Goal: Task Accomplishment & Management: Manage account settings

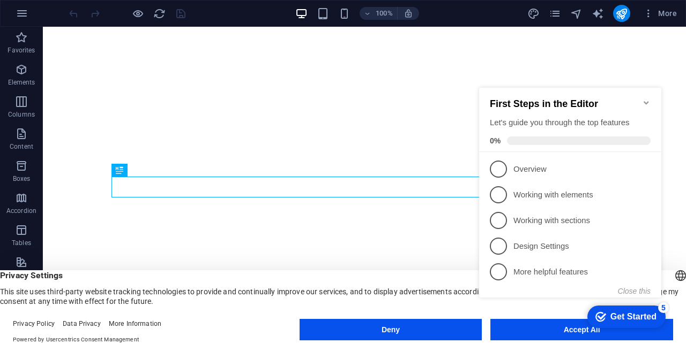
click at [537, 333] on appcues-checklist "Contextual help checklist present on screen" at bounding box center [572, 203] width 195 height 263
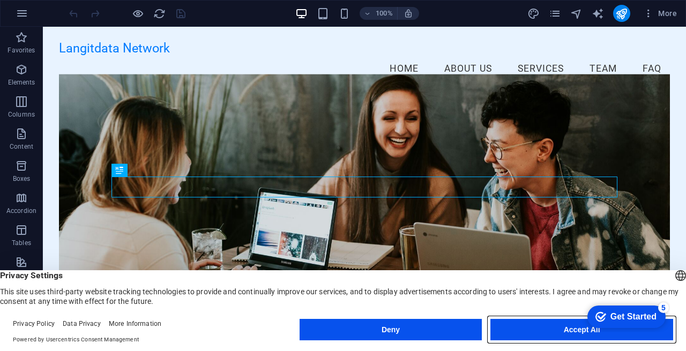
click at [537, 333] on button "Accept All" at bounding box center [581, 329] width 183 height 21
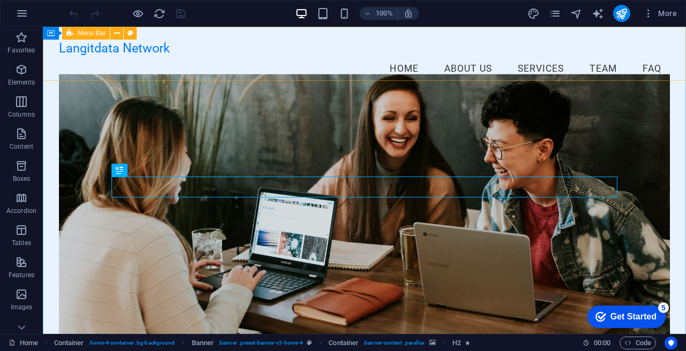
click at [69, 35] on icon at bounding box center [69, 33] width 7 height 13
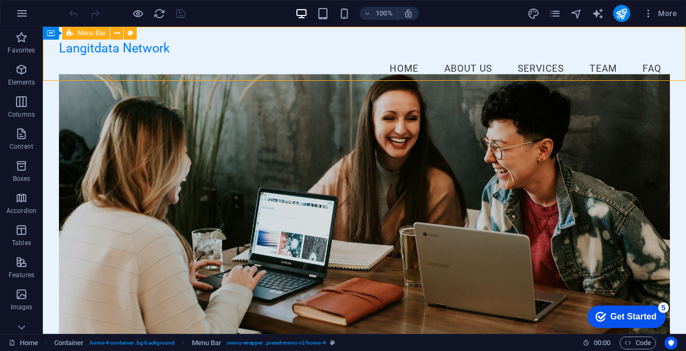
click at [69, 35] on icon at bounding box center [69, 33] width 7 height 13
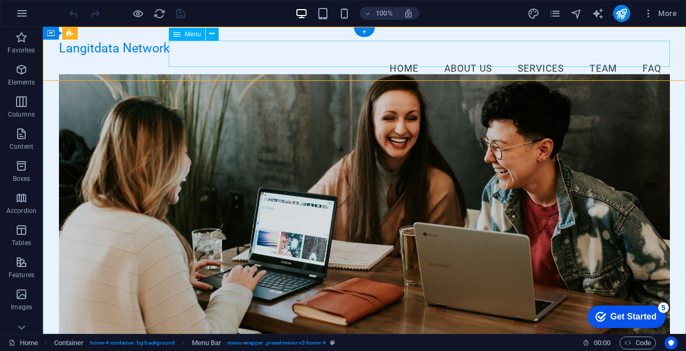
click at [531, 56] on nav "Home About Us Services Team FAQ" at bounding box center [364, 69] width 611 height 27
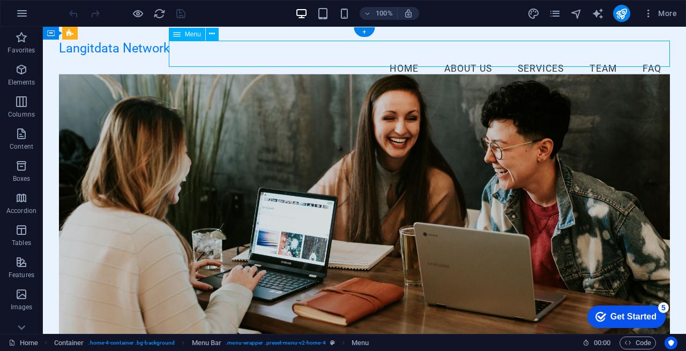
click at [531, 56] on nav "Home About Us Services Team FAQ" at bounding box center [364, 69] width 611 height 27
select select
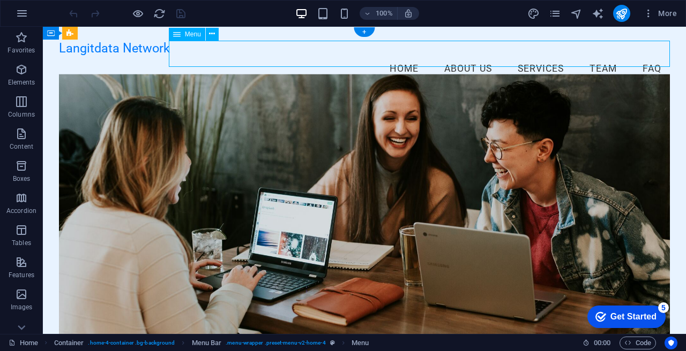
select select
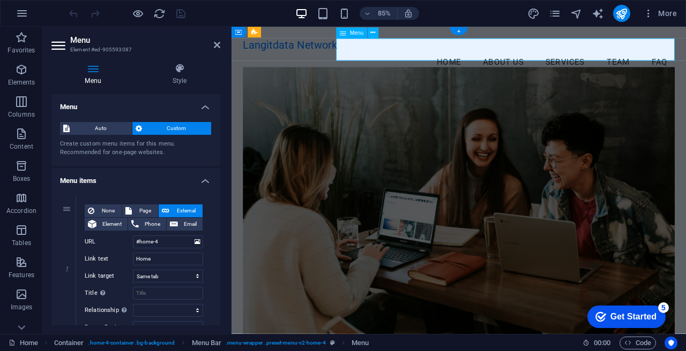
click at [606, 56] on nav "Home About Us Services Team FAQ" at bounding box center [499, 69] width 508 height 27
click at [342, 34] on icon at bounding box center [343, 32] width 6 height 11
click at [495, 56] on nav "Home About Us Services Team FAQ" at bounding box center [499, 69] width 508 height 27
click at [260, 56] on div "Langitdata Network" at bounding box center [499, 48] width 508 height 15
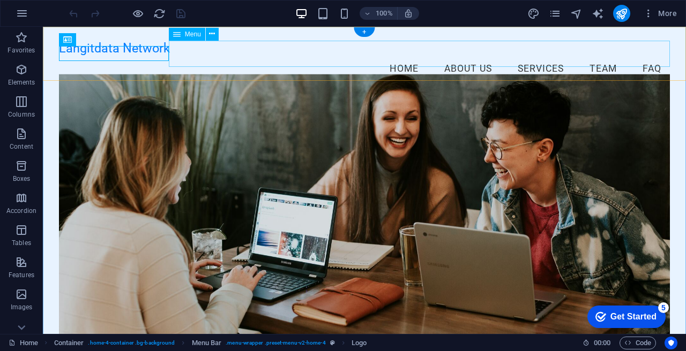
click at [256, 56] on nav "Home About Us Services Team FAQ" at bounding box center [364, 69] width 611 height 27
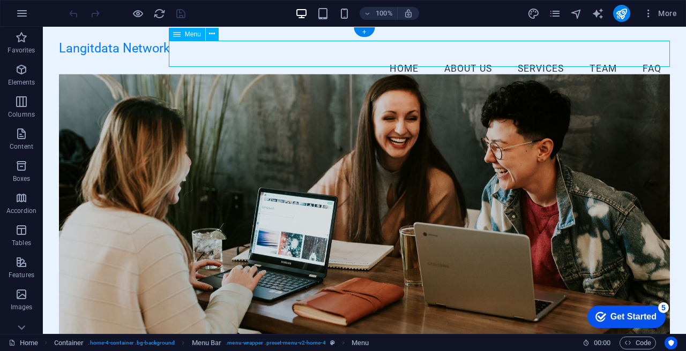
click at [256, 56] on nav "Home About Us Services Team FAQ" at bounding box center [364, 69] width 611 height 27
select select
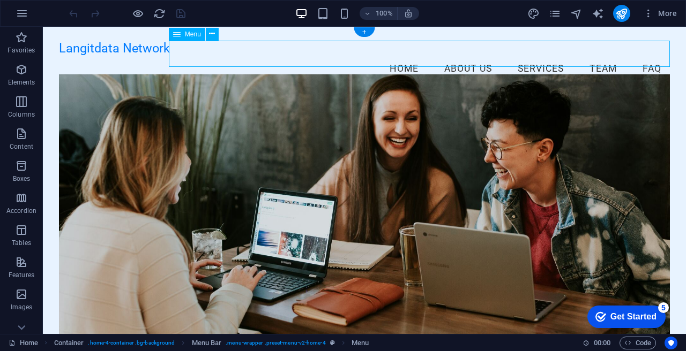
select select
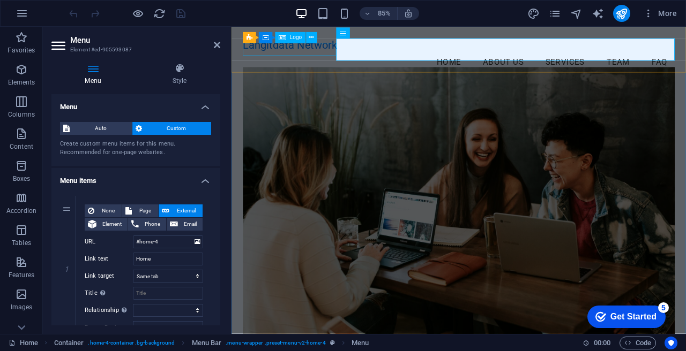
click at [260, 56] on div "Langitdata Network" at bounding box center [499, 48] width 508 height 15
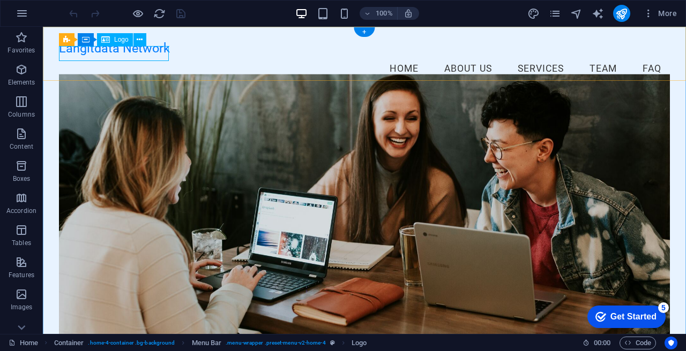
click at [117, 56] on div "Langitdata Network" at bounding box center [364, 48] width 611 height 15
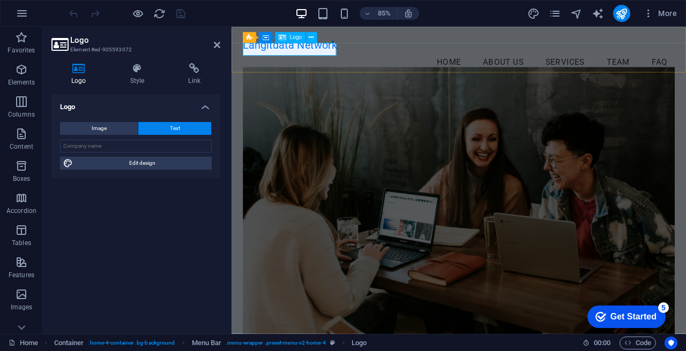
click at [271, 52] on div "Langitdata Network" at bounding box center [499, 48] width 508 height 15
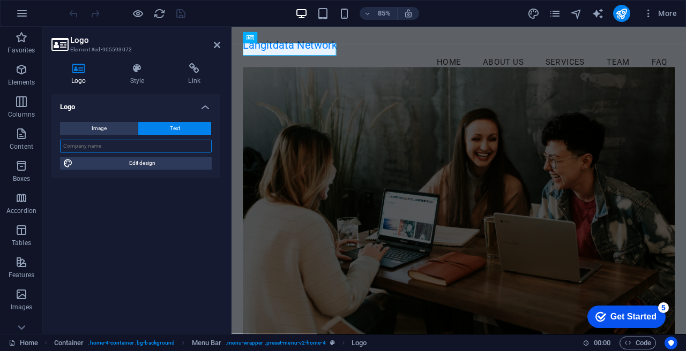
click at [125, 147] on input "text" at bounding box center [136, 146] width 152 height 13
type input "PT. LANGITDATA NETWORK [GEOGRAPHIC_DATA]"
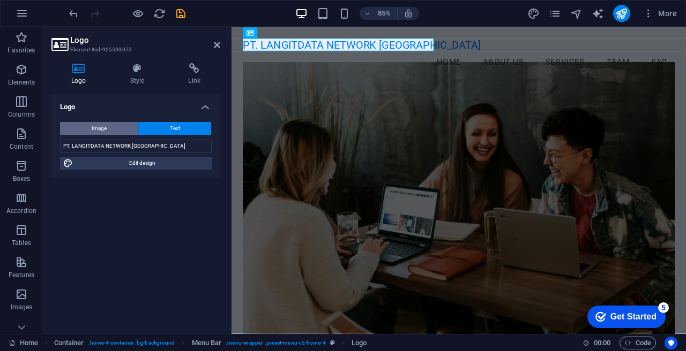
click at [119, 126] on button "Image" at bounding box center [99, 128] width 78 height 13
select select "DISABLED_OPTION_VALUE"
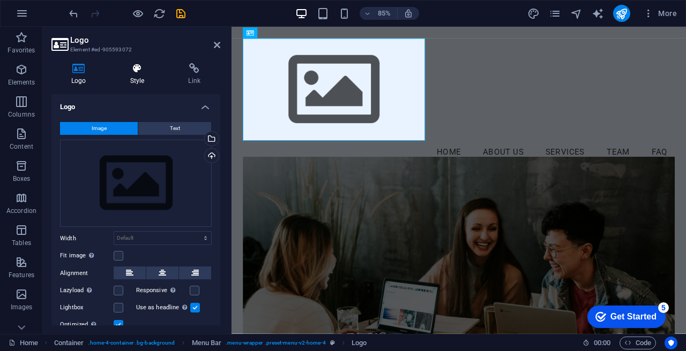
click at [137, 77] on h4 "Style" at bounding box center [139, 74] width 58 height 22
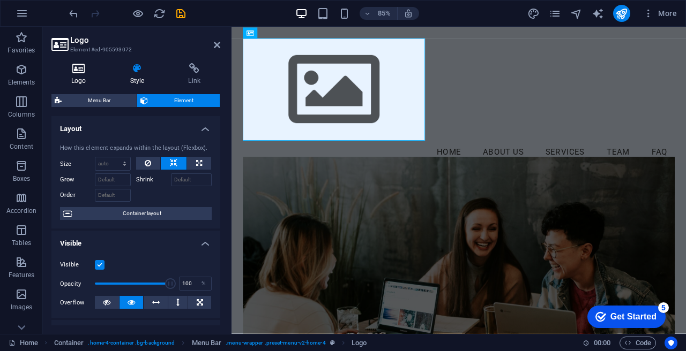
click at [85, 68] on icon at bounding box center [78, 68] width 55 height 11
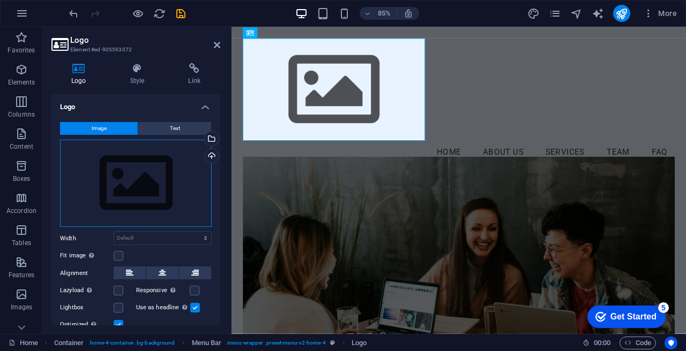
click at [112, 203] on div "Drag files here, click to choose files or select files from Files or our free s…" at bounding box center [136, 184] width 152 height 88
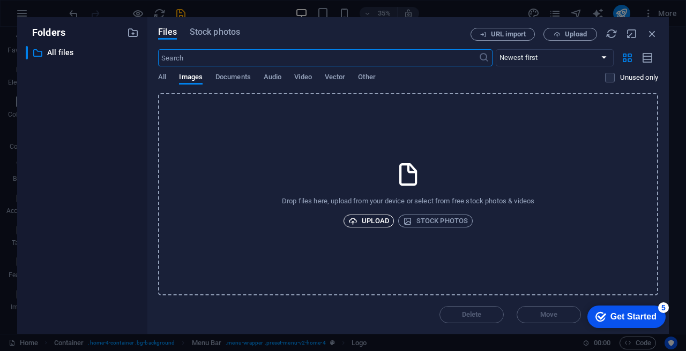
click at [365, 215] on span "Upload" at bounding box center [368, 221] width 41 height 13
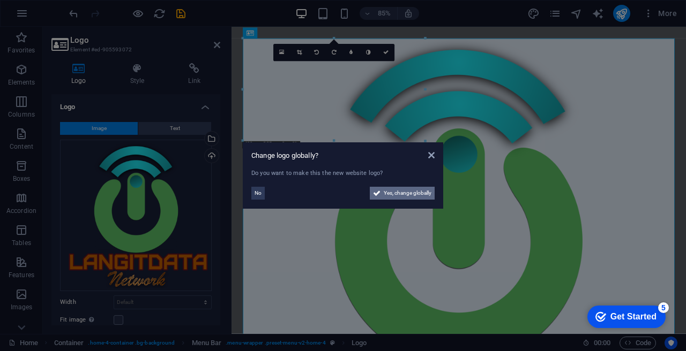
click at [398, 194] on span "Yes, change globally" at bounding box center [408, 193] width 48 height 13
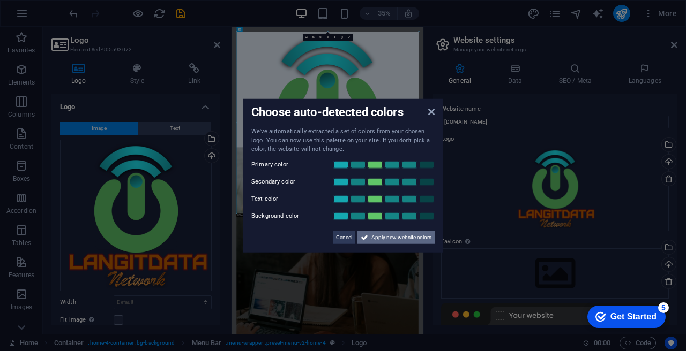
click at [369, 241] on button "Apply new website colors" at bounding box center [395, 237] width 77 height 13
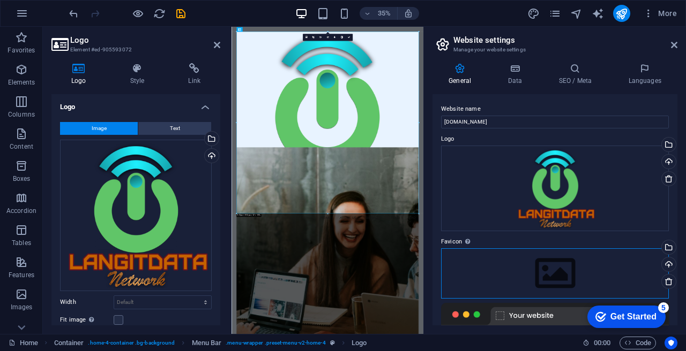
click at [535, 265] on div "Drag files here, click to choose files or select files from Files or our free s…" at bounding box center [555, 274] width 228 height 50
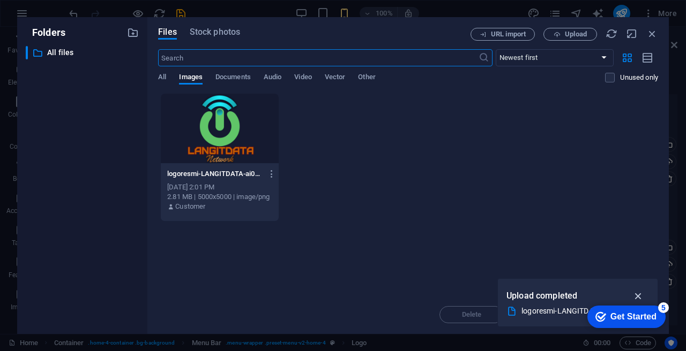
click at [640, 297] on icon "button" at bounding box center [638, 296] width 12 height 12
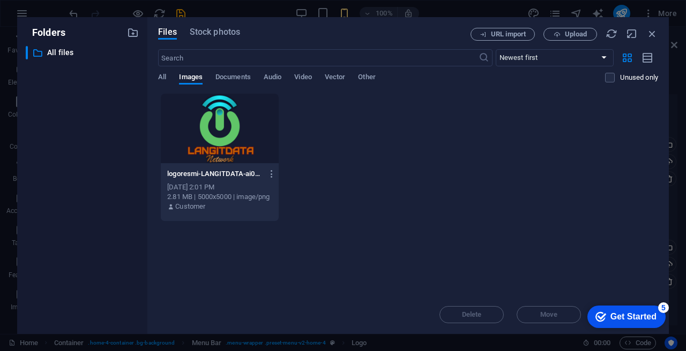
click at [395, 155] on div "logoresmi-LANGITDATA-ai0KjnMb0cznfIabty2wKA.png logoresmi-LANGITDATA-ai0KjnMb0c…" at bounding box center [408, 157] width 500 height 129
click at [226, 127] on div at bounding box center [220, 129] width 118 height 70
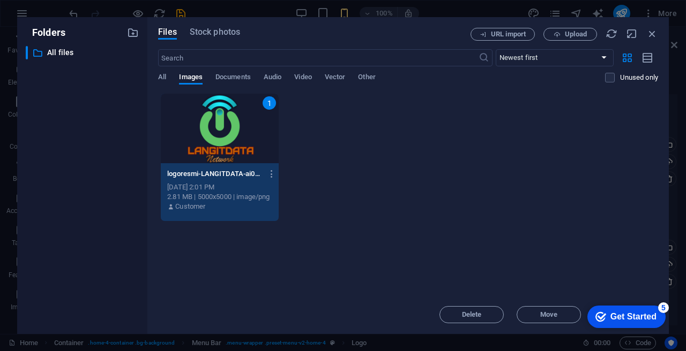
click at [560, 223] on div "Drop files here to upload them instantly 1 logoresmi-LANGITDATA-ai0KjnMb0cznfIa…" at bounding box center [408, 194] width 500 height 202
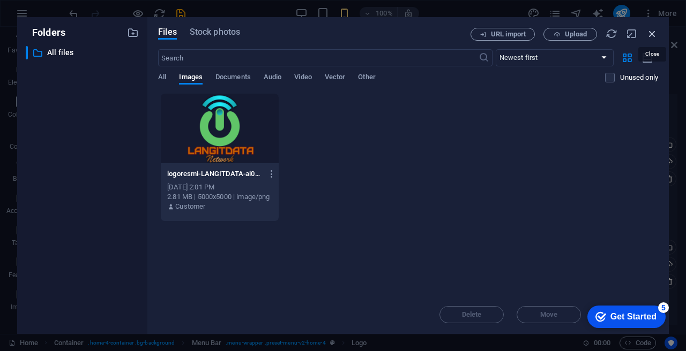
click at [651, 33] on icon "button" at bounding box center [652, 34] width 12 height 12
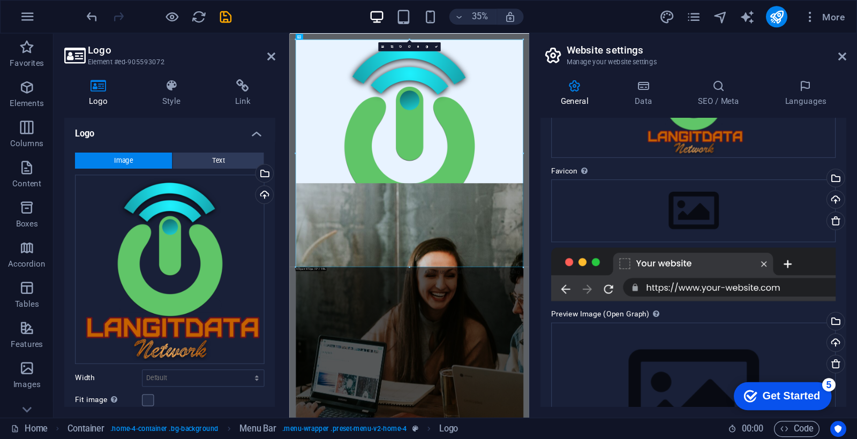
scroll to position [106, 0]
click at [512, 176] on div "Drag files here, click to choose files or select files from Files or our free s…" at bounding box center [555, 168] width 228 height 50
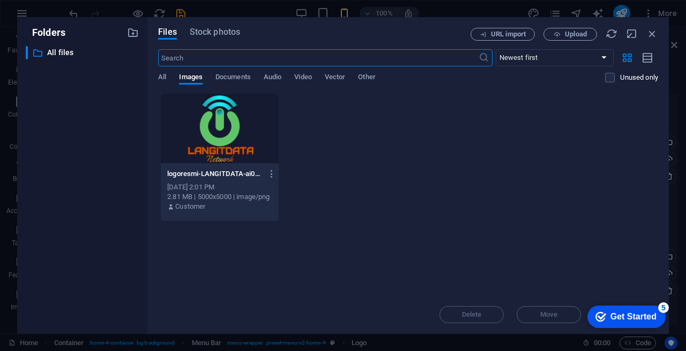
click at [642, 317] on div "Get Started" at bounding box center [633, 317] width 46 height 10
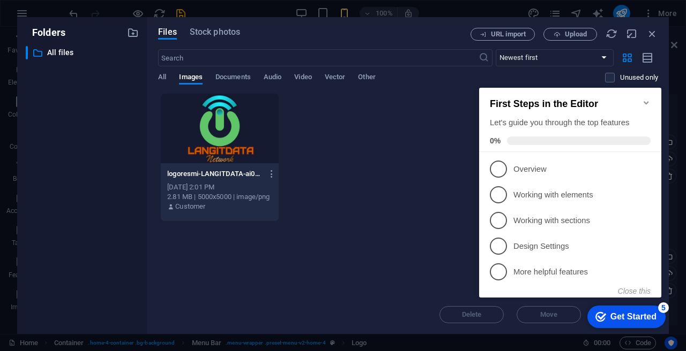
click at [646, 99] on icon "Minimize checklist" at bounding box center [646, 103] width 9 height 9
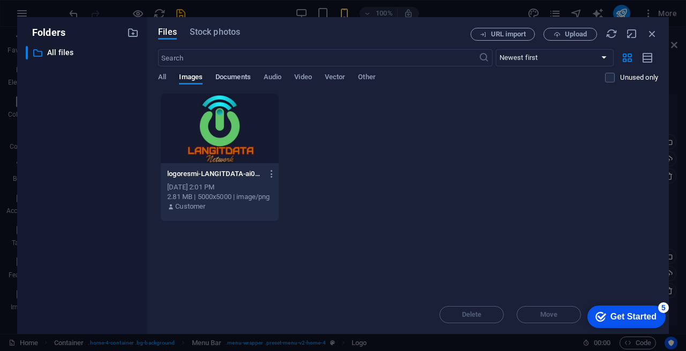
click at [235, 74] on span "Documents" at bounding box center [232, 78] width 35 height 15
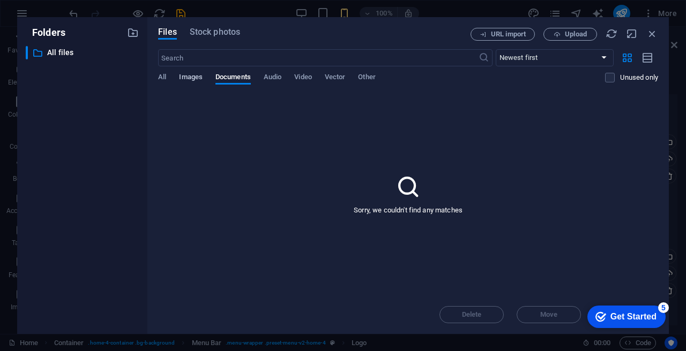
click at [192, 76] on span "Images" at bounding box center [191, 78] width 24 height 15
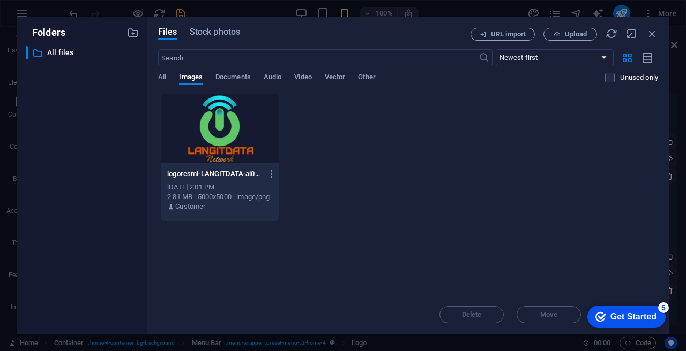
click at [610, 315] on div "Get Started" at bounding box center [633, 317] width 46 height 10
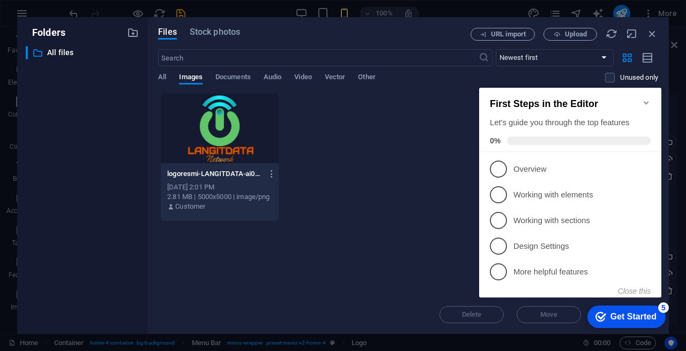
click at [610, 315] on div "Get Started" at bounding box center [633, 317] width 46 height 10
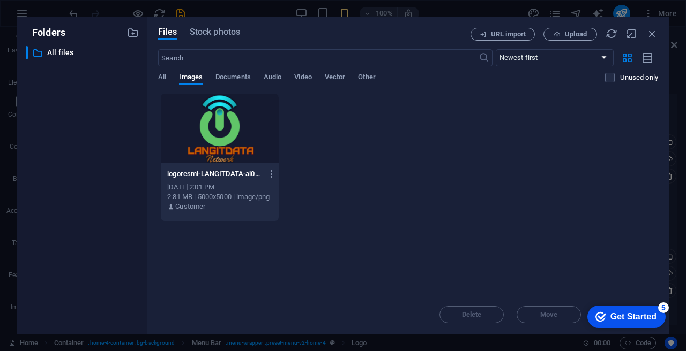
drag, startPoint x: 608, startPoint y: 315, endPoint x: 600, endPoint y: 221, distance: 95.1
click at [600, 300] on html "checkmark Get Started 5 First Steps in the Editor Let's guide you through the t…" at bounding box center [623, 316] width 91 height 32
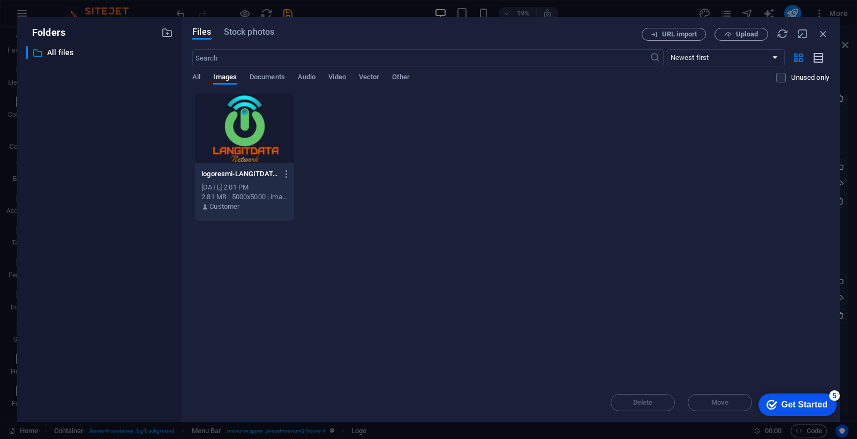
click at [685, 57] on icon "button" at bounding box center [819, 58] width 12 height 12
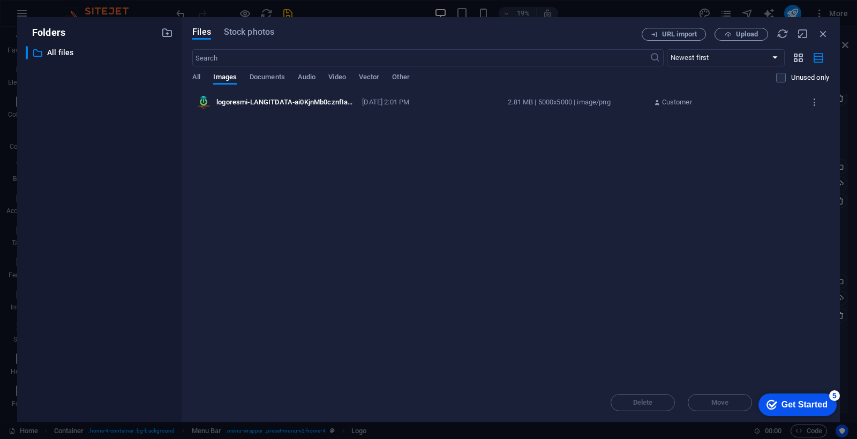
click at [685, 57] on icon "button" at bounding box center [798, 58] width 12 height 12
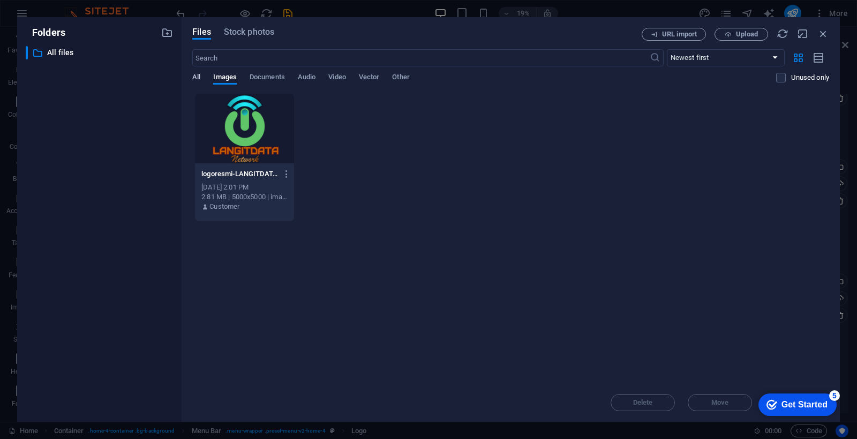
click at [197, 76] on span "All" at bounding box center [196, 78] width 8 height 15
click at [247, 31] on span "Stock photos" at bounding box center [249, 32] width 50 height 13
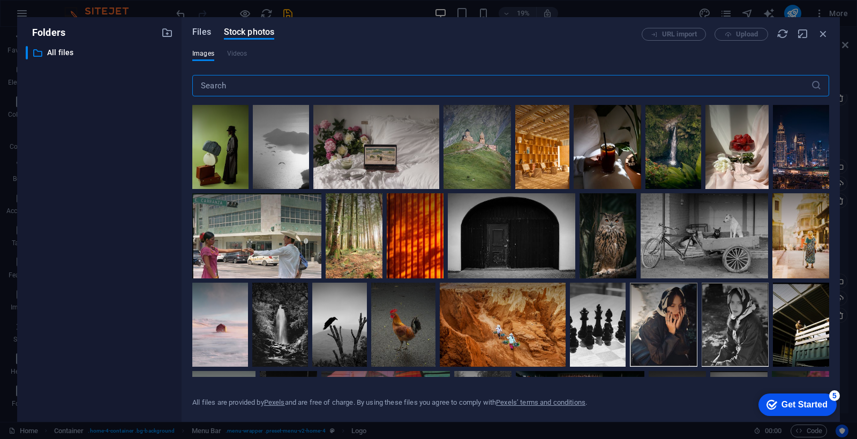
click at [203, 34] on span "Files" at bounding box center [201, 32] width 19 height 13
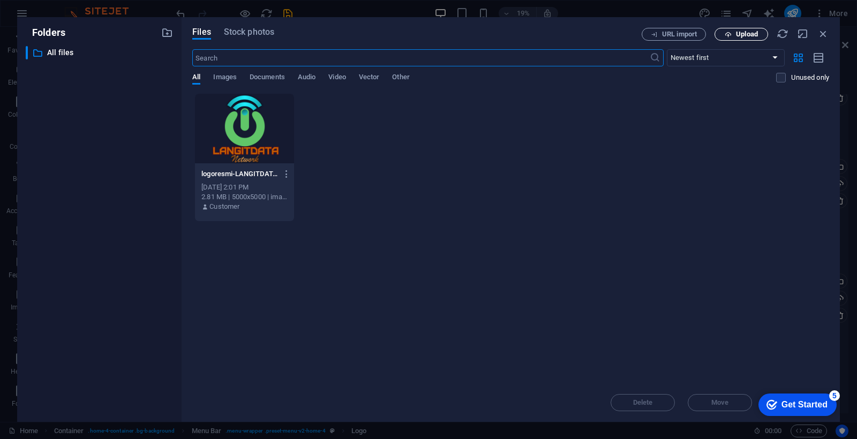
click at [685, 29] on button "Upload" at bounding box center [742, 34] width 54 height 13
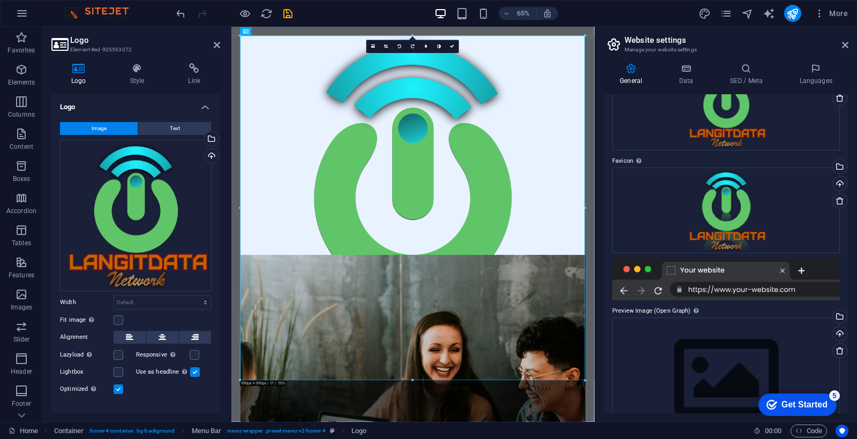
scroll to position [116, 0]
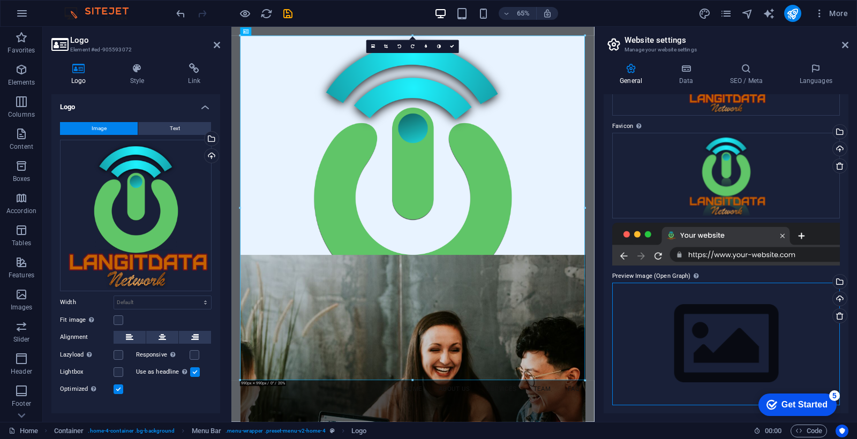
click at [685, 349] on div "Drag files here, click to choose files or select files from Files or our free s…" at bounding box center [726, 344] width 228 height 123
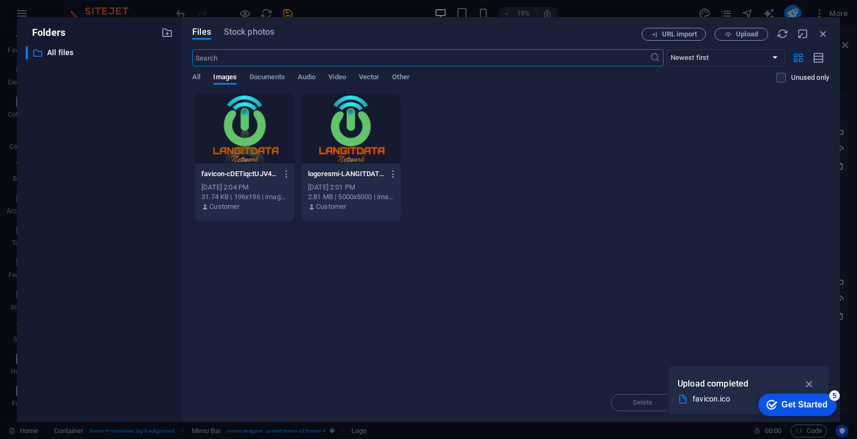
click at [343, 141] on div at bounding box center [351, 129] width 99 height 70
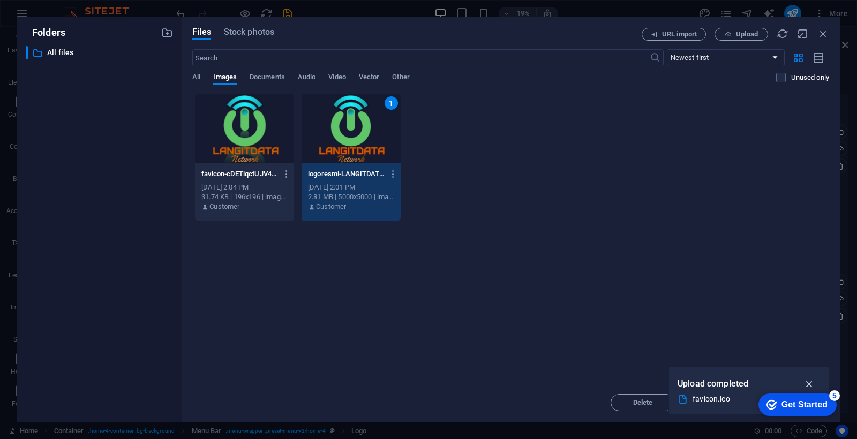
click at [685, 351] on icon "button" at bounding box center [809, 384] width 12 height 12
click at [370, 130] on div "1" at bounding box center [351, 129] width 99 height 70
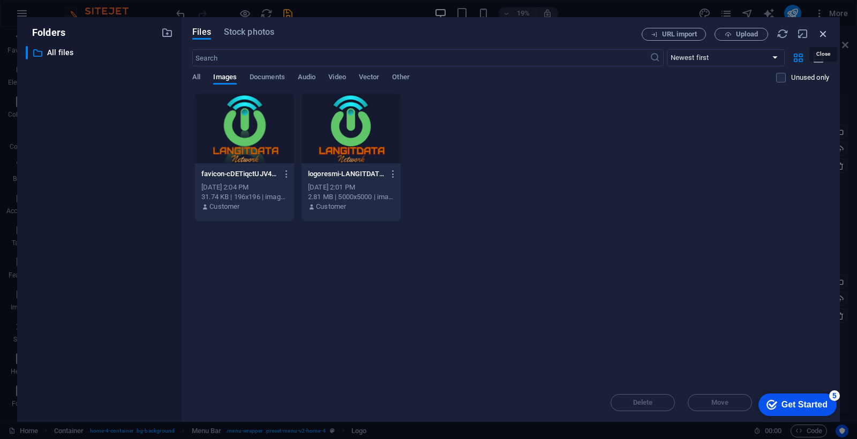
click at [685, 34] on icon "button" at bounding box center [823, 34] width 12 height 12
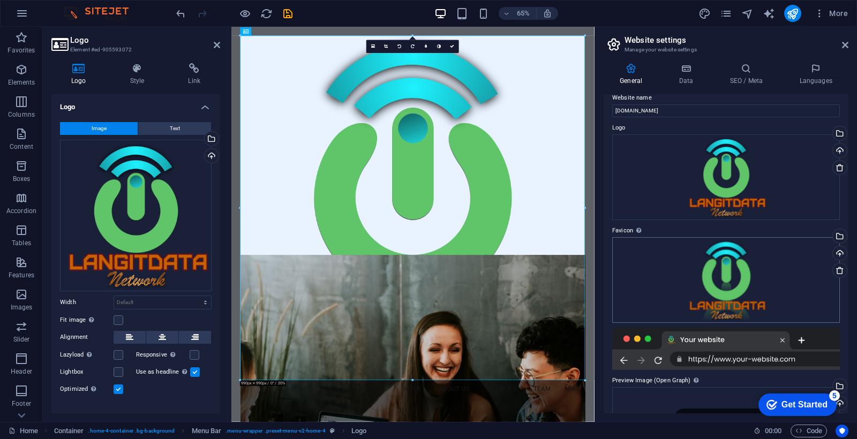
scroll to position [0, 0]
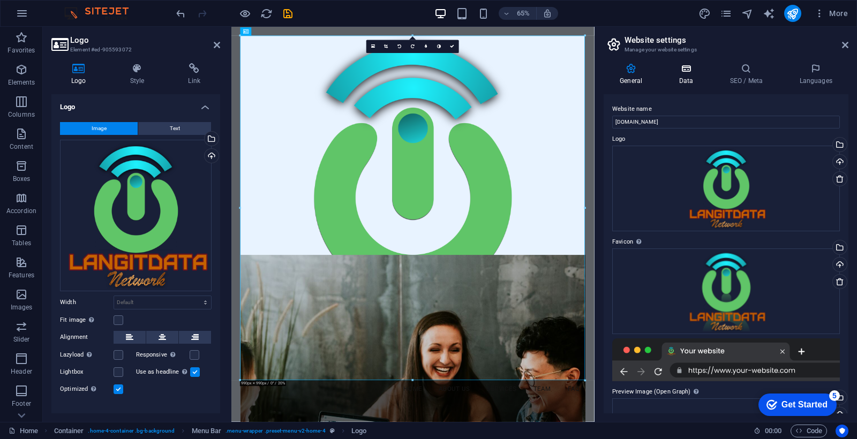
click at [674, 71] on icon at bounding box center [686, 68] width 47 height 11
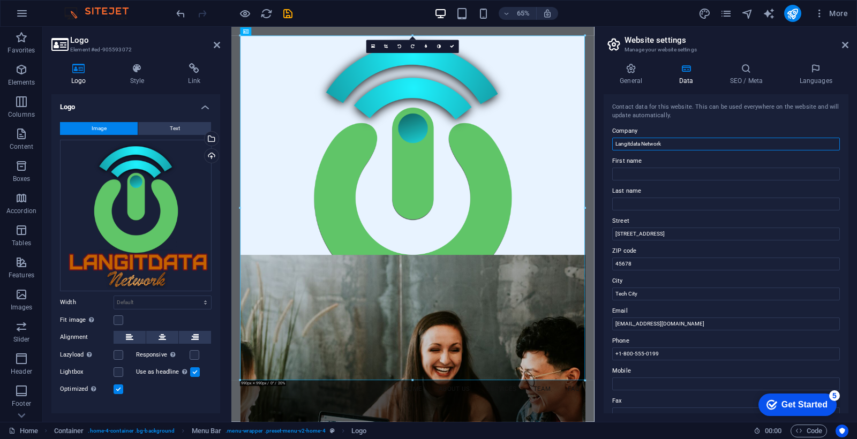
click at [668, 146] on input "Langitdata Network" at bounding box center [726, 144] width 228 height 13
drag, startPoint x: 668, startPoint y: 146, endPoint x: 619, endPoint y: 144, distance: 49.4
click at [619, 144] on input "Langitdata Network" at bounding box center [726, 144] width 228 height 13
type input "LANGITDATA Network"
click at [658, 175] on input "First name" at bounding box center [726, 174] width 228 height 13
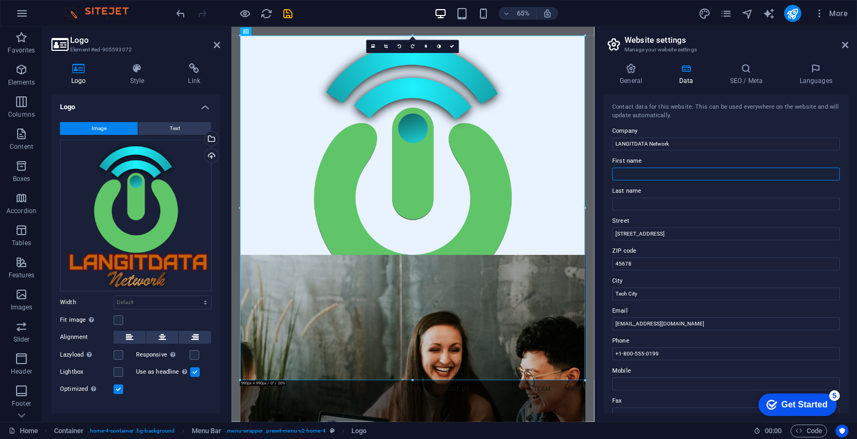
type input "Beny"
type input "Irawan"
type input "[STREET_ADDRESS]"
type input "24671"
type input "Kutacane"
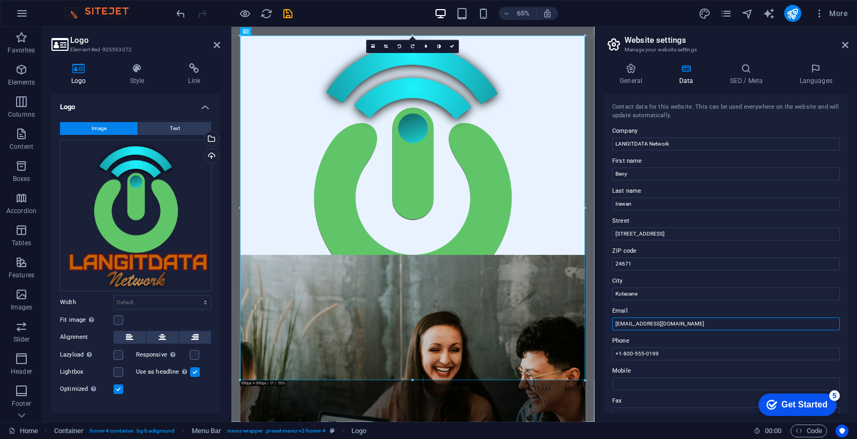
type input "[EMAIL_ADDRESS][DOMAIN_NAME]"
type input "082122334453"
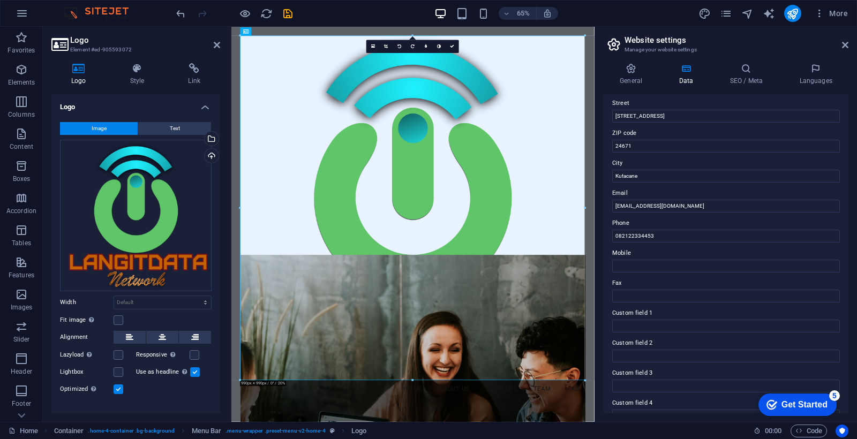
scroll to position [129, 0]
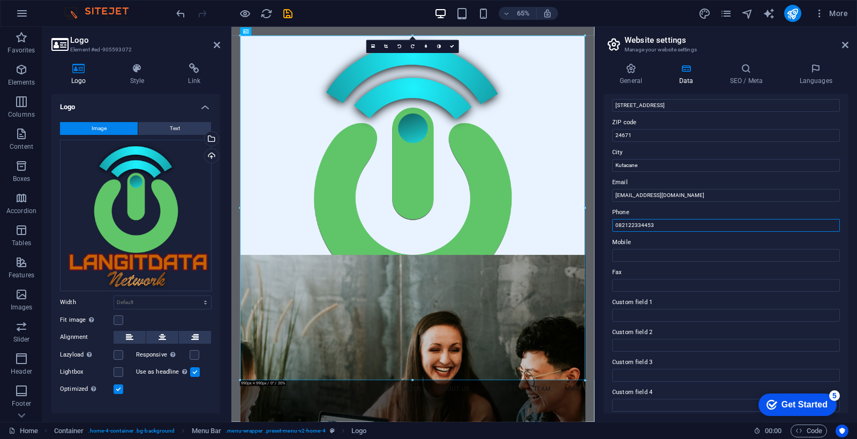
click at [681, 230] on input "082122334453" at bounding box center [726, 225] width 228 height 13
click at [643, 253] on input "Mobile" at bounding box center [726, 255] width 228 height 13
paste input "082122334453"
type input "082122334453"
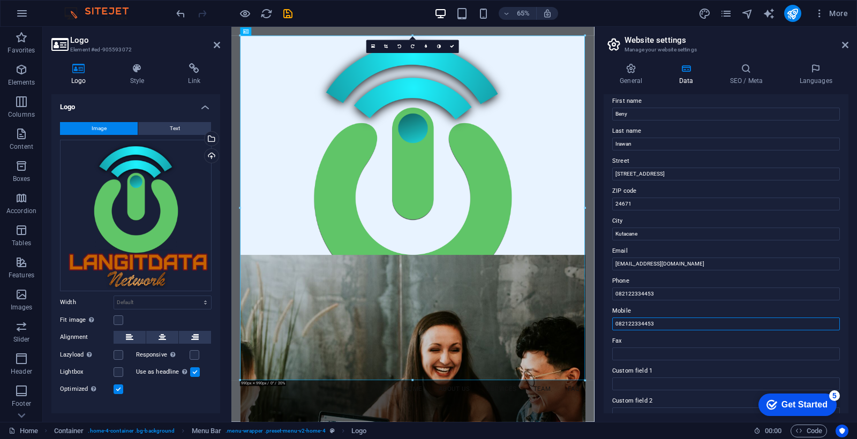
scroll to position [0, 0]
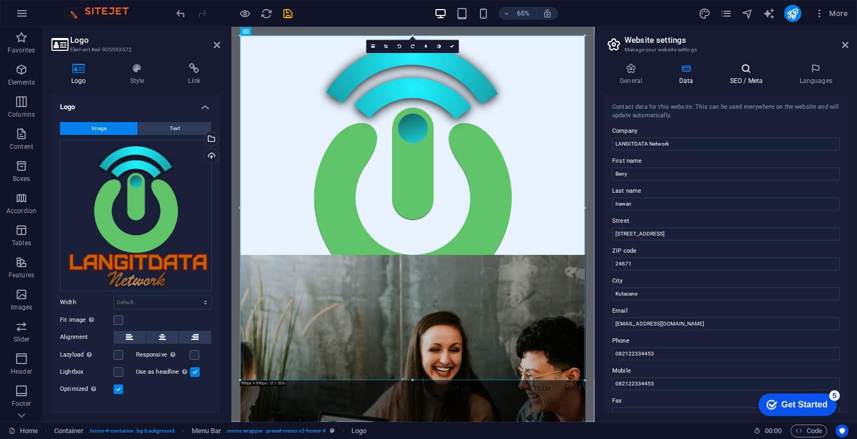
click at [685, 71] on icon at bounding box center [745, 68] width 65 height 11
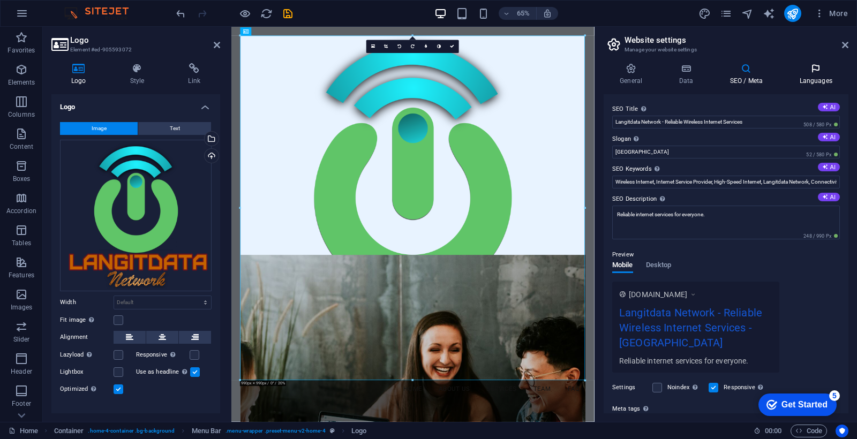
click at [685, 72] on icon at bounding box center [815, 68] width 65 height 11
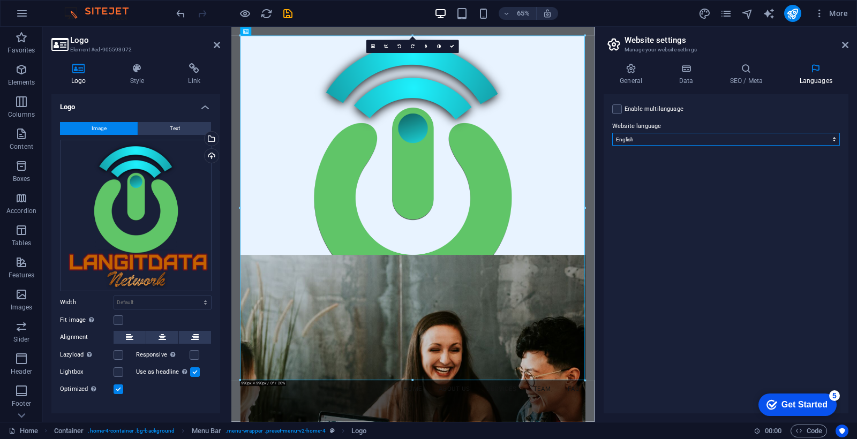
click at [685, 137] on select "Abkhazian Afar Afrikaans Akan Albanian Amharic Arabic Aragonese Armenian Assame…" at bounding box center [726, 139] width 228 height 13
select select "70"
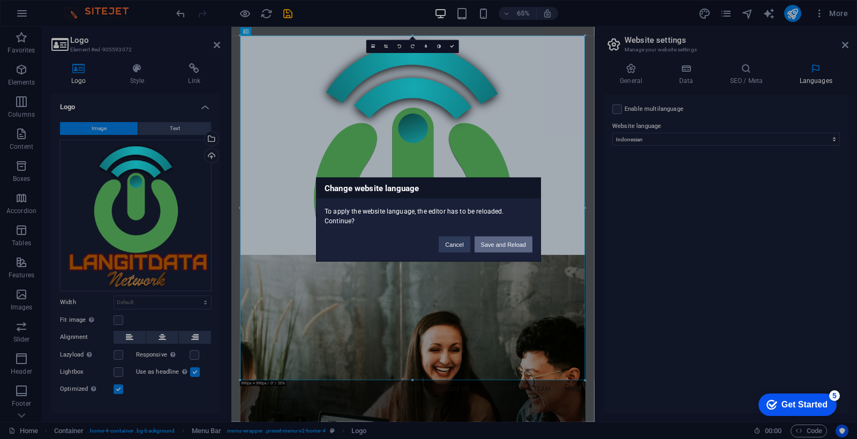
click at [506, 245] on button "Save and Reload" at bounding box center [504, 245] width 58 height 16
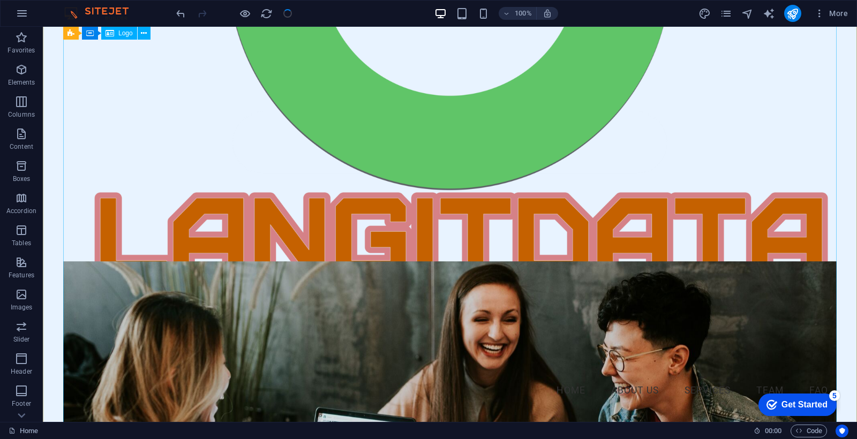
scroll to position [303, 0]
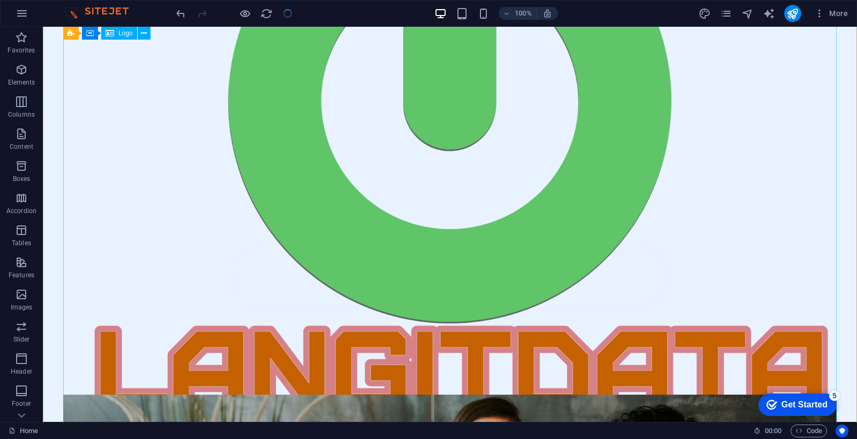
click at [507, 166] on div at bounding box center [449, 124] width 773 height 773
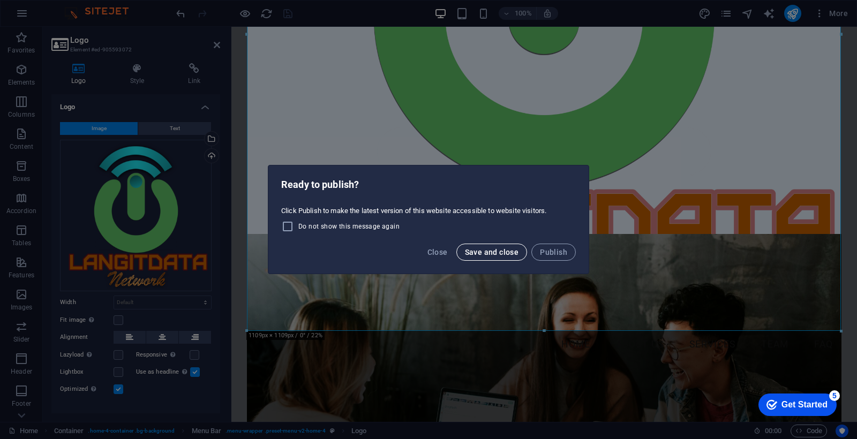
click at [495, 251] on span "Save and close" at bounding box center [492, 252] width 54 height 9
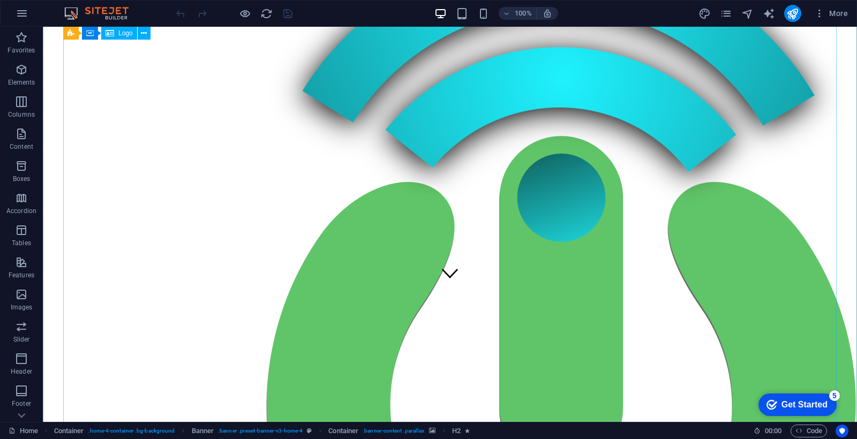
scroll to position [127, 0]
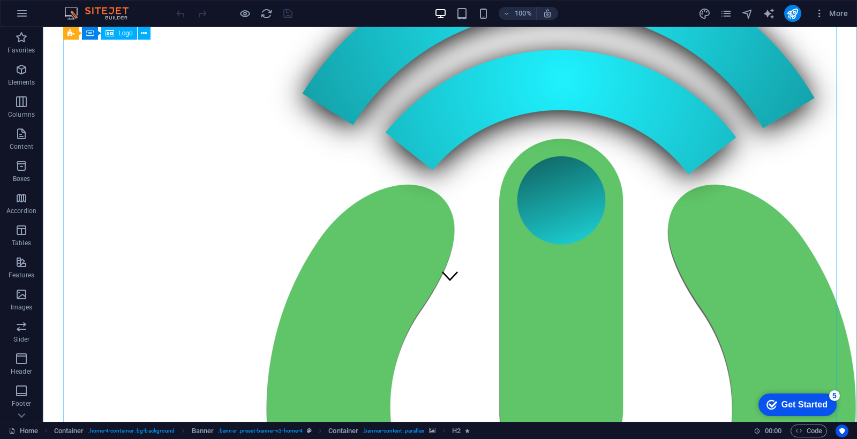
click at [205, 131] on div at bounding box center [450, 440] width 806 height 1033
click at [143, 34] on icon at bounding box center [144, 33] width 6 height 11
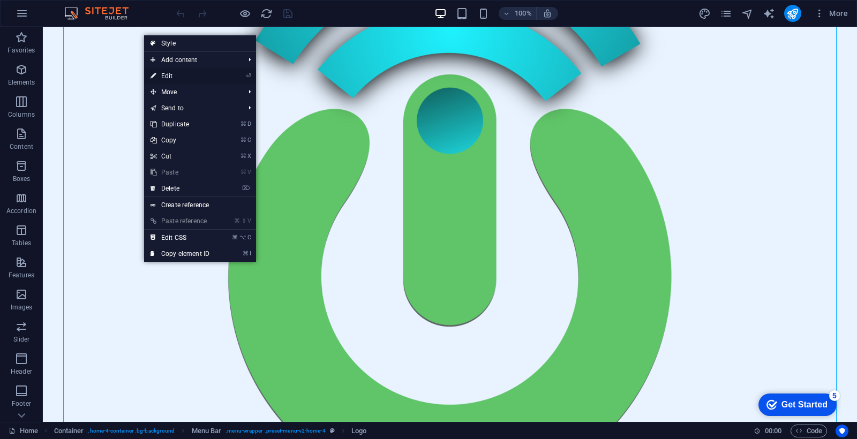
click at [180, 79] on link "⏎ Edit" at bounding box center [180, 76] width 72 height 16
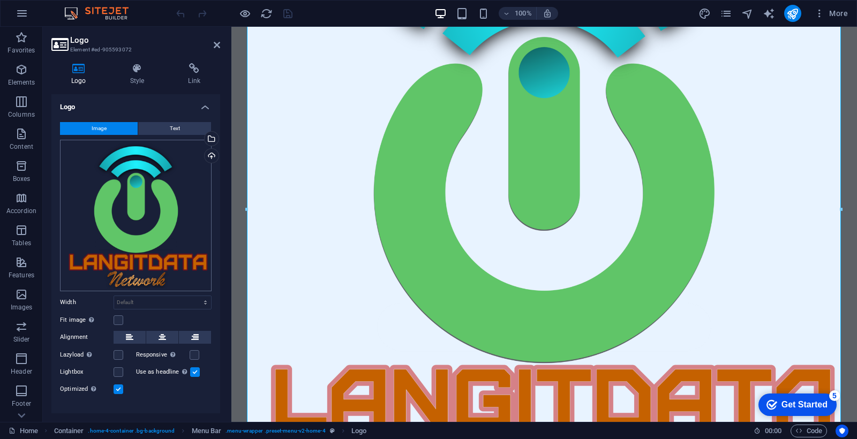
scroll to position [14, 0]
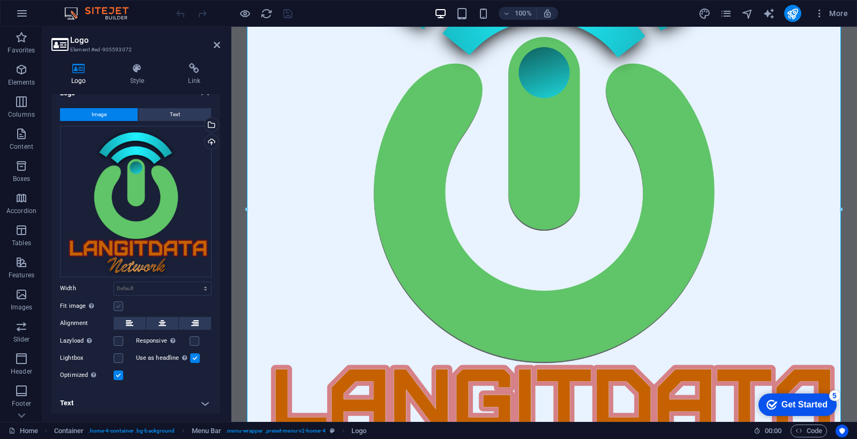
click at [120, 304] on label at bounding box center [119, 307] width 10 height 10
click at [0, 0] on input "Fit image Automatically fit image to a fixed width and height" at bounding box center [0, 0] width 0 height 0
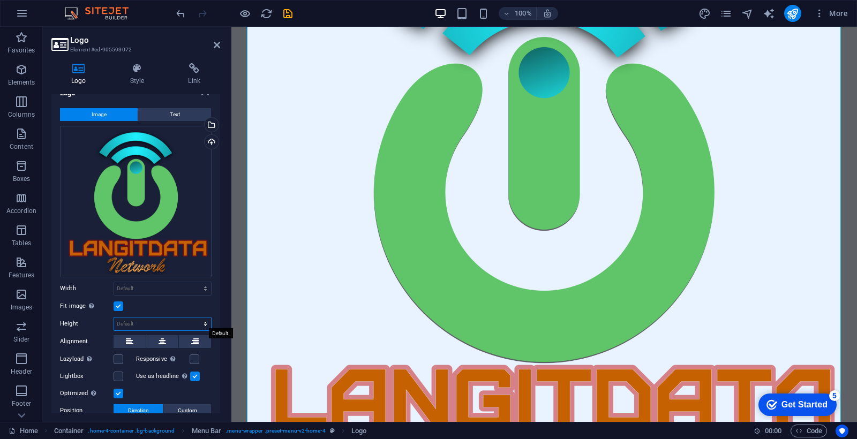
click at [135, 320] on select "Default auto px" at bounding box center [162, 324] width 97 height 13
select select "DISABLED_OPTION_VALUE"
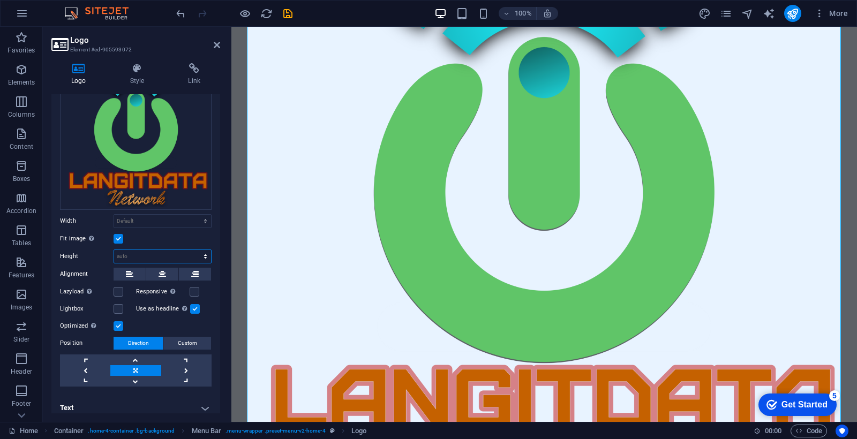
scroll to position [86, 0]
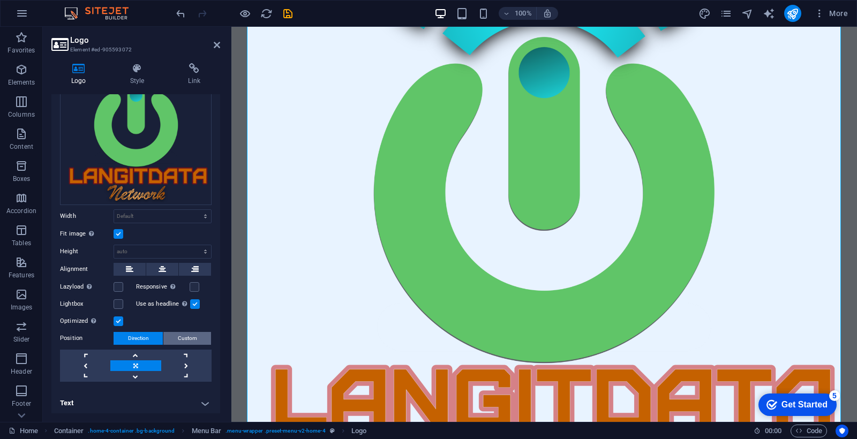
click at [184, 334] on span "Custom" at bounding box center [187, 338] width 19 height 13
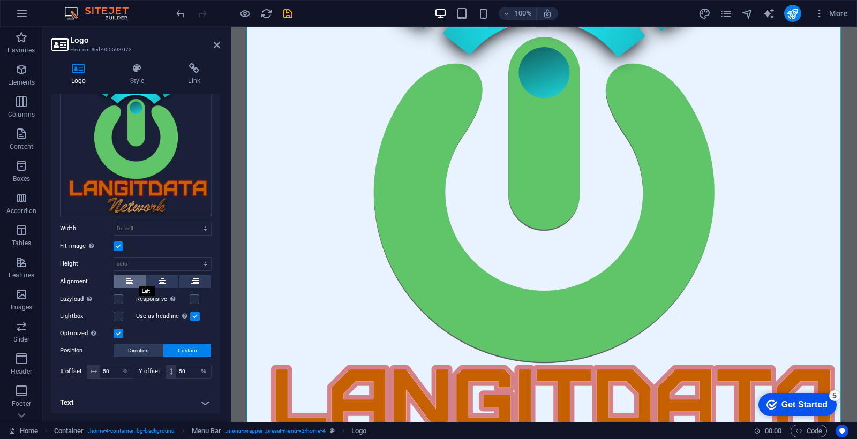
click at [126, 280] on icon at bounding box center [129, 281] width 7 height 13
click at [129, 228] on select "Default auto px rem % em vh vw" at bounding box center [162, 228] width 97 height 13
select select "%"
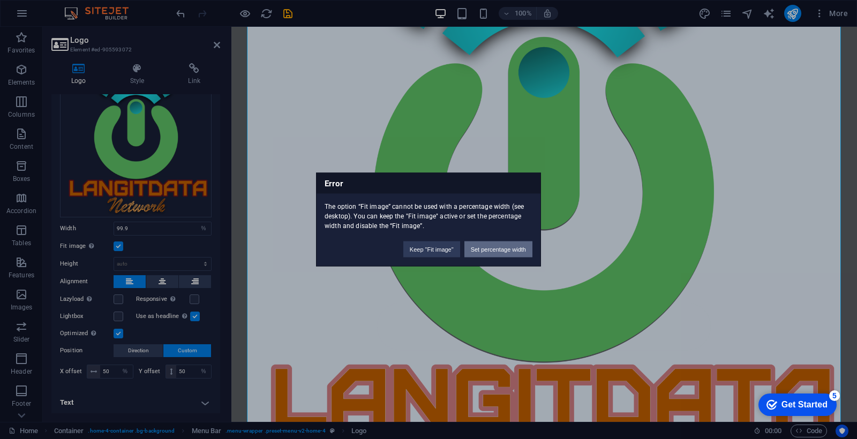
click at [483, 251] on button "Set percentage width" at bounding box center [498, 250] width 68 height 16
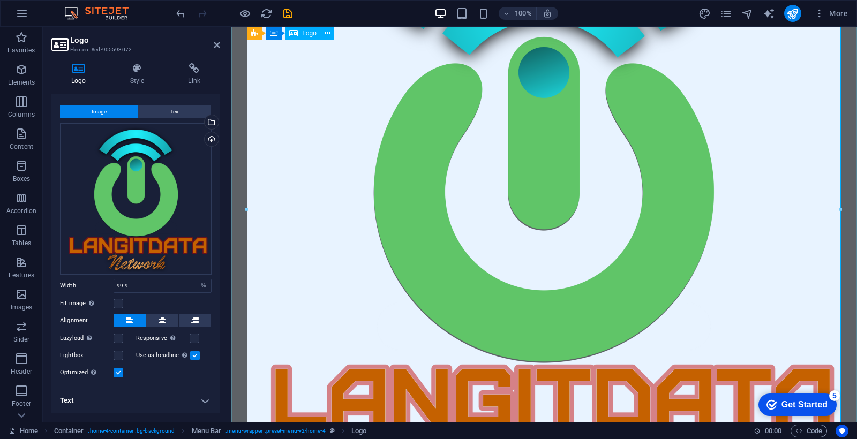
scroll to position [14, 0]
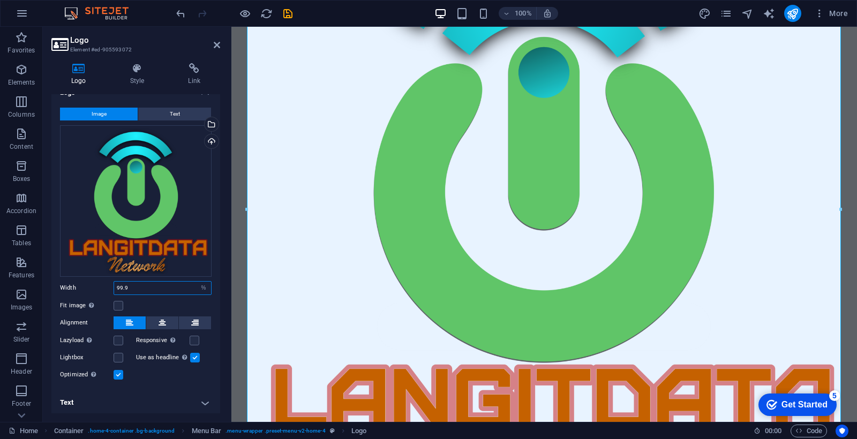
click at [149, 287] on input "99.9" at bounding box center [162, 288] width 97 height 13
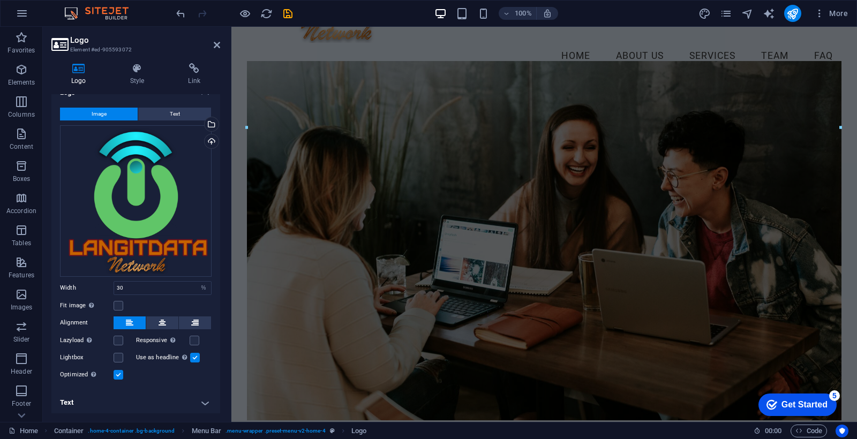
scroll to position [222, 0]
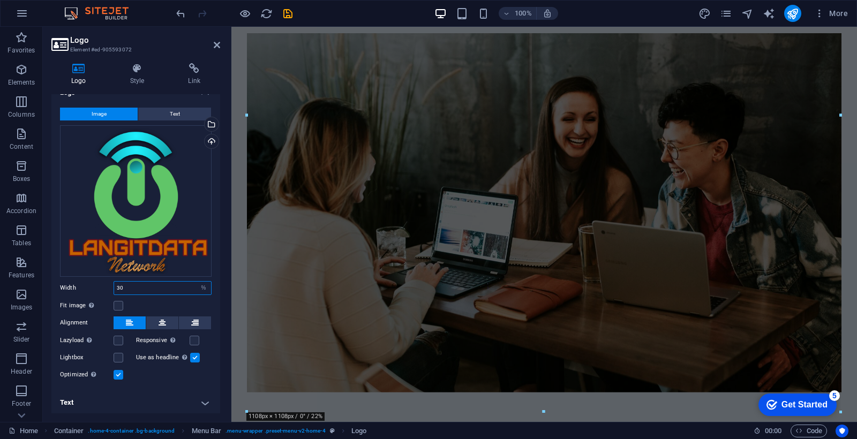
click at [130, 290] on input "30" at bounding box center [162, 288] width 97 height 13
type input "3"
type input "10"
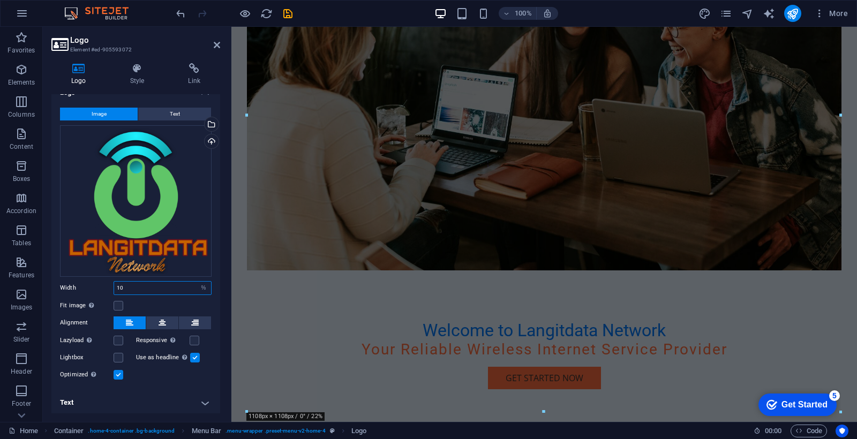
scroll to position [0, 0]
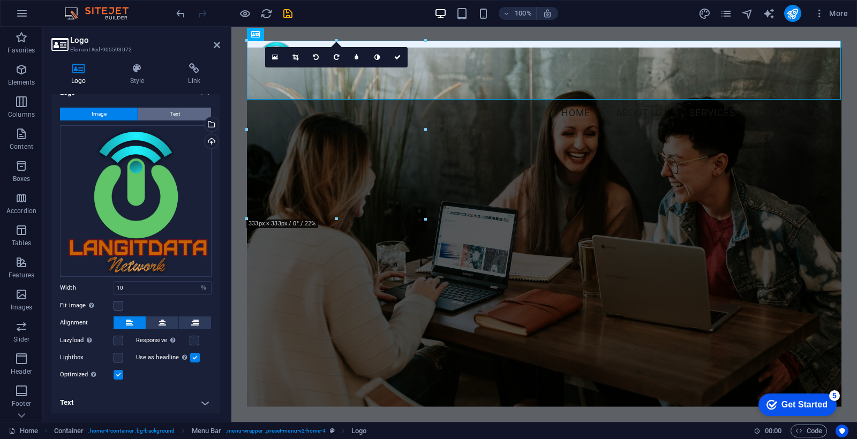
click at [170, 116] on span "Text" at bounding box center [175, 114] width 10 height 13
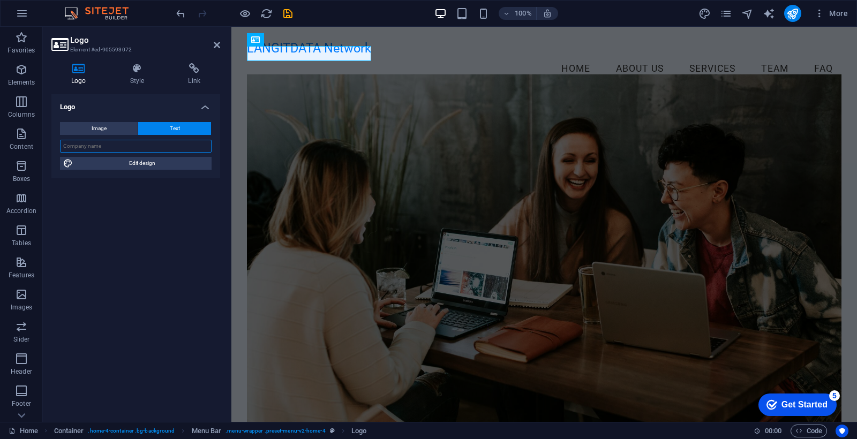
click at [131, 141] on input "text" at bounding box center [136, 146] width 152 height 13
type input "PT. LANGITDATA NETWORK [GEOGRAPHIC_DATA]"
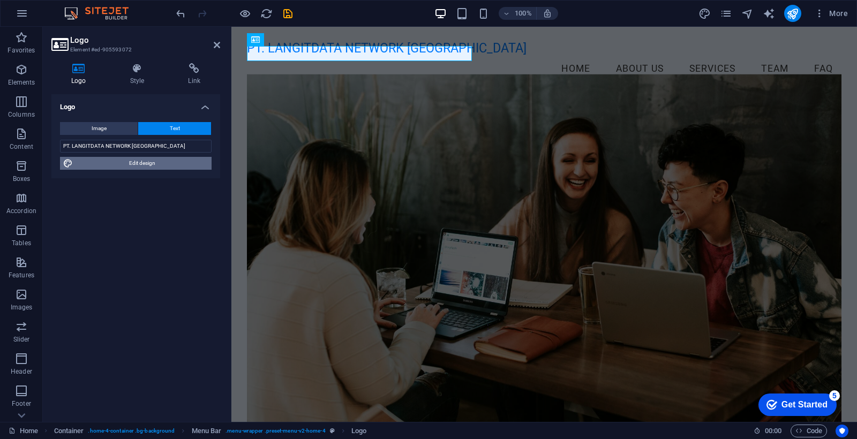
click at [144, 162] on span "Edit design" at bounding box center [142, 163] width 132 height 13
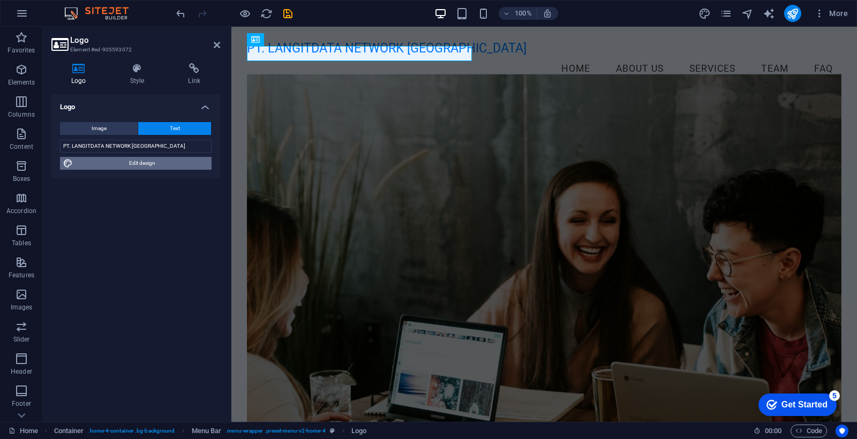
select select "rem"
select select "200"
select select "px"
select select "rem"
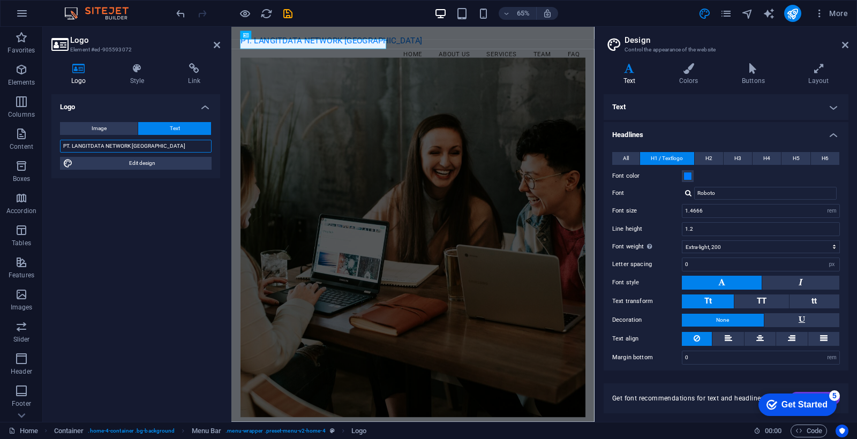
drag, startPoint x: 166, startPoint y: 148, endPoint x: 46, endPoint y: 139, distance: 120.3
click at [46, 139] on div "Logo Style Link Logo Image Text Drag files here, click to choose files or selec…" at bounding box center [136, 238] width 186 height 367
type input "LANGITDATA Network"
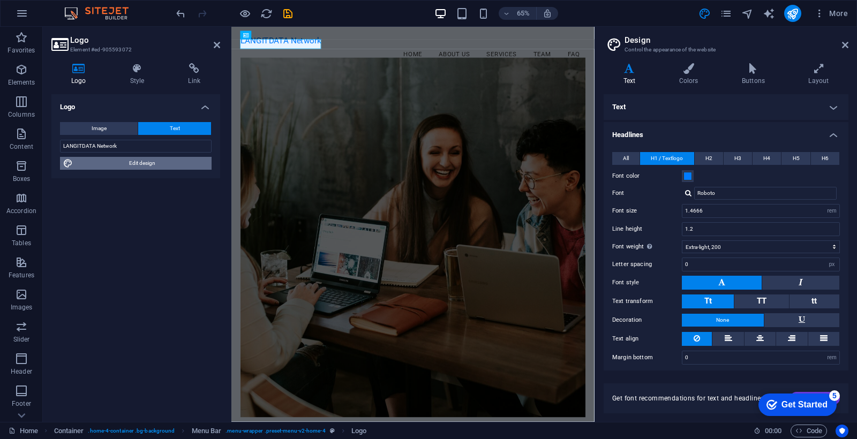
click at [151, 161] on span "Edit design" at bounding box center [142, 163] width 132 height 13
click at [142, 66] on icon at bounding box center [137, 68] width 54 height 11
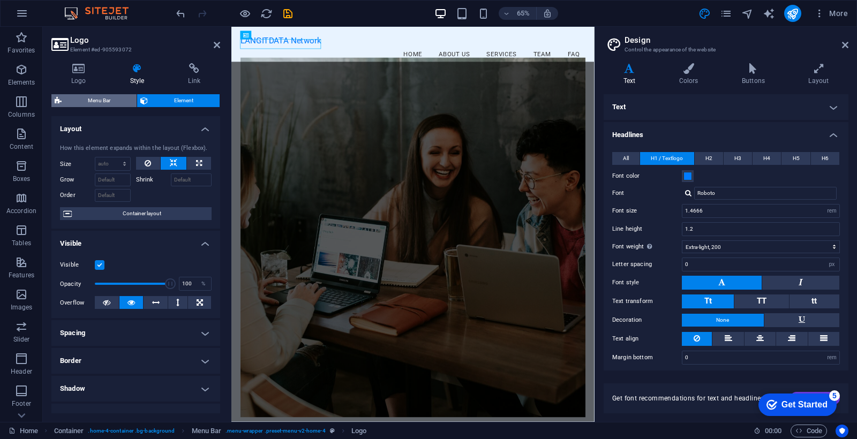
click at [117, 99] on span "Menu Bar" at bounding box center [99, 100] width 69 height 13
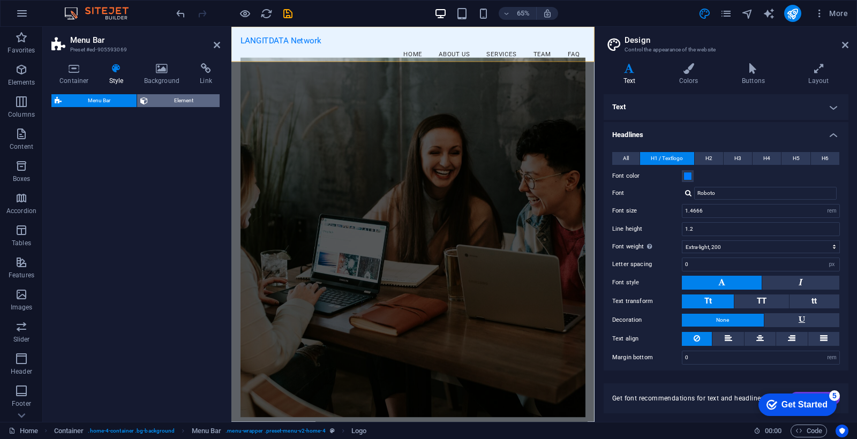
select select "vw"
select select "rem"
select select "vw"
select select "preset-menu-v2-home-4"
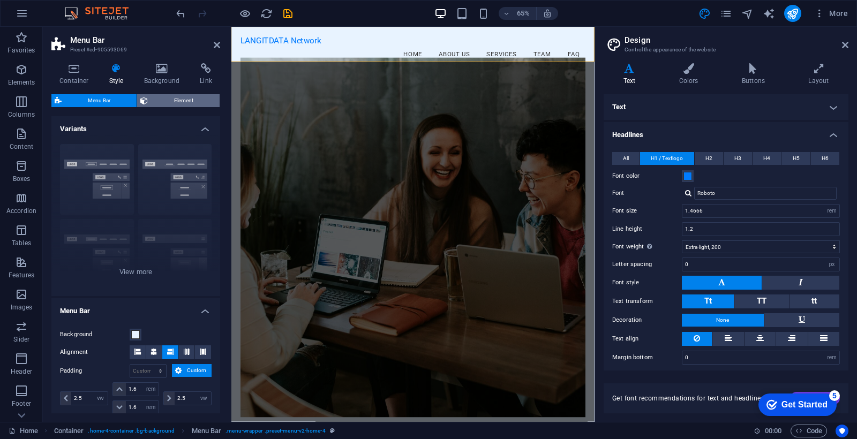
click at [163, 99] on span "Element" at bounding box center [183, 100] width 65 height 13
